Goal: Find specific page/section: Find specific page/section

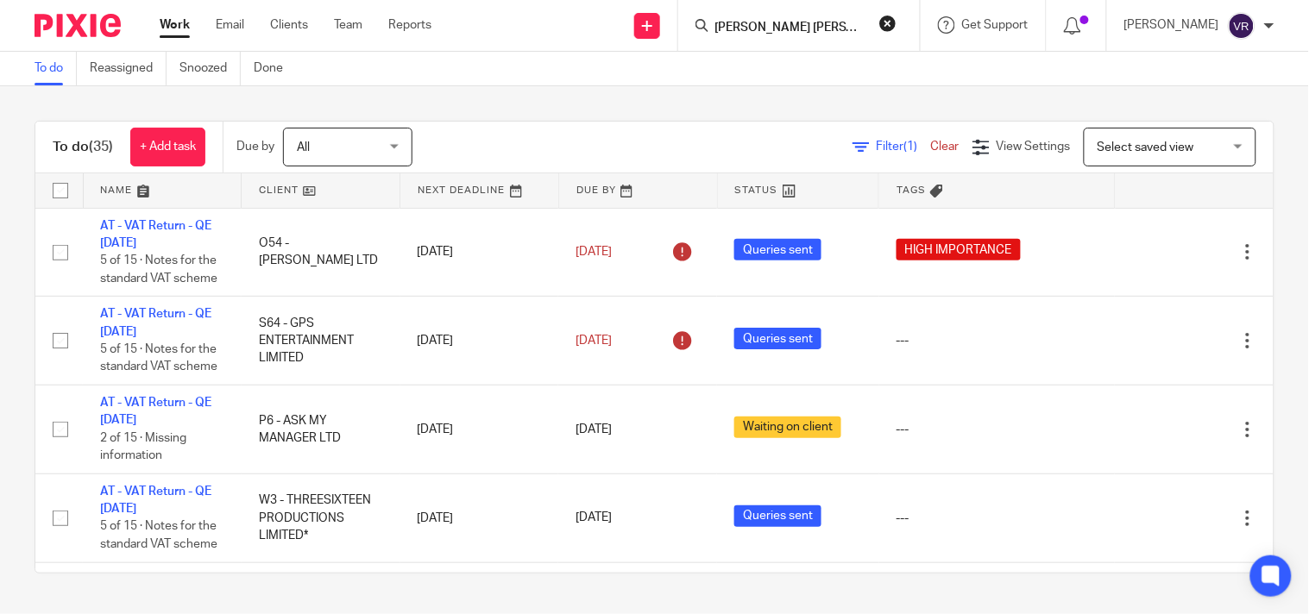
scroll to position [0, 9]
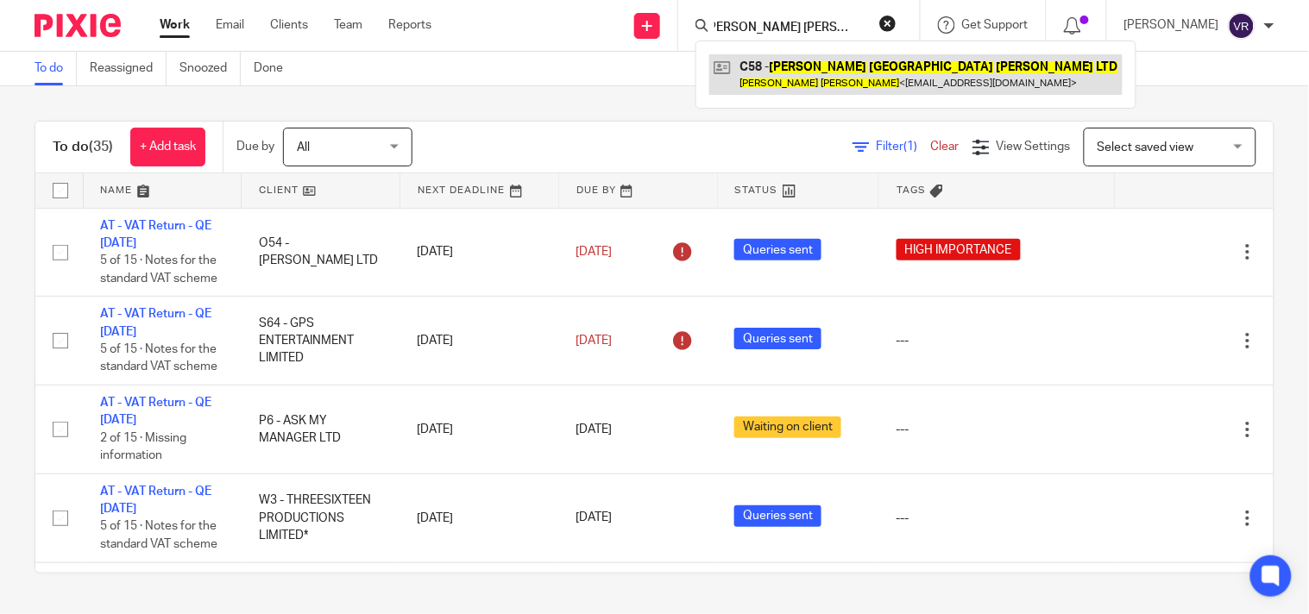
type input "[PERSON_NAME] [PERSON_NAME] LTD"
click at [795, 79] on link at bounding box center [915, 74] width 413 height 40
